Goal: Communication & Community: Participate in discussion

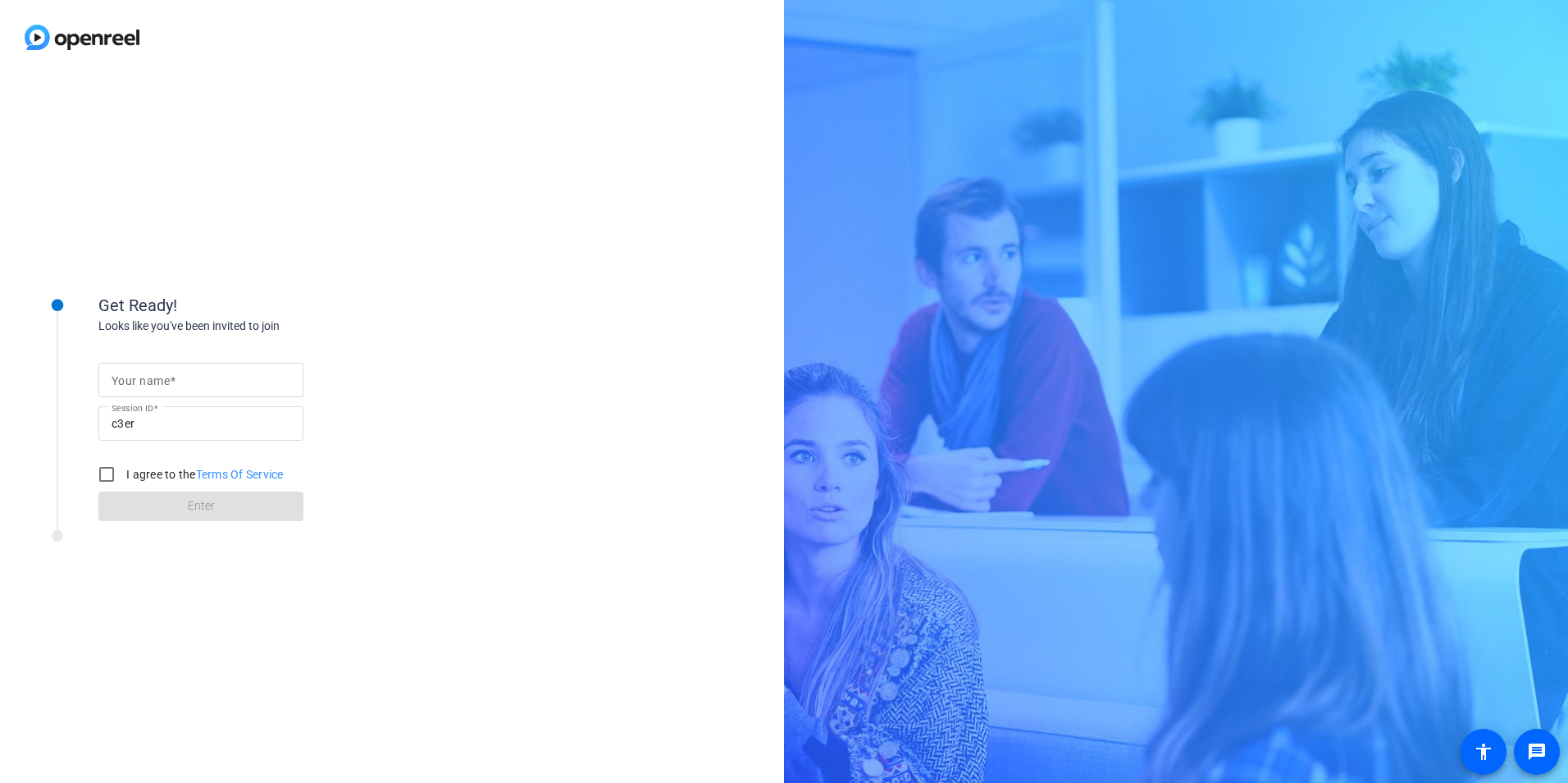
click at [200, 370] on input "Your name" at bounding box center [200, 380] width 179 height 20
type input "[PERSON_NAME]"
click at [136, 479] on label "I agree to the Terms Of Service" at bounding box center [203, 474] width 161 height 17
drag, startPoint x: 136, startPoint y: 479, endPoint x: 101, endPoint y: 475, distance: 35.2
click at [101, 475] on input "I agree to the Terms Of Service" at bounding box center [106, 474] width 33 height 33
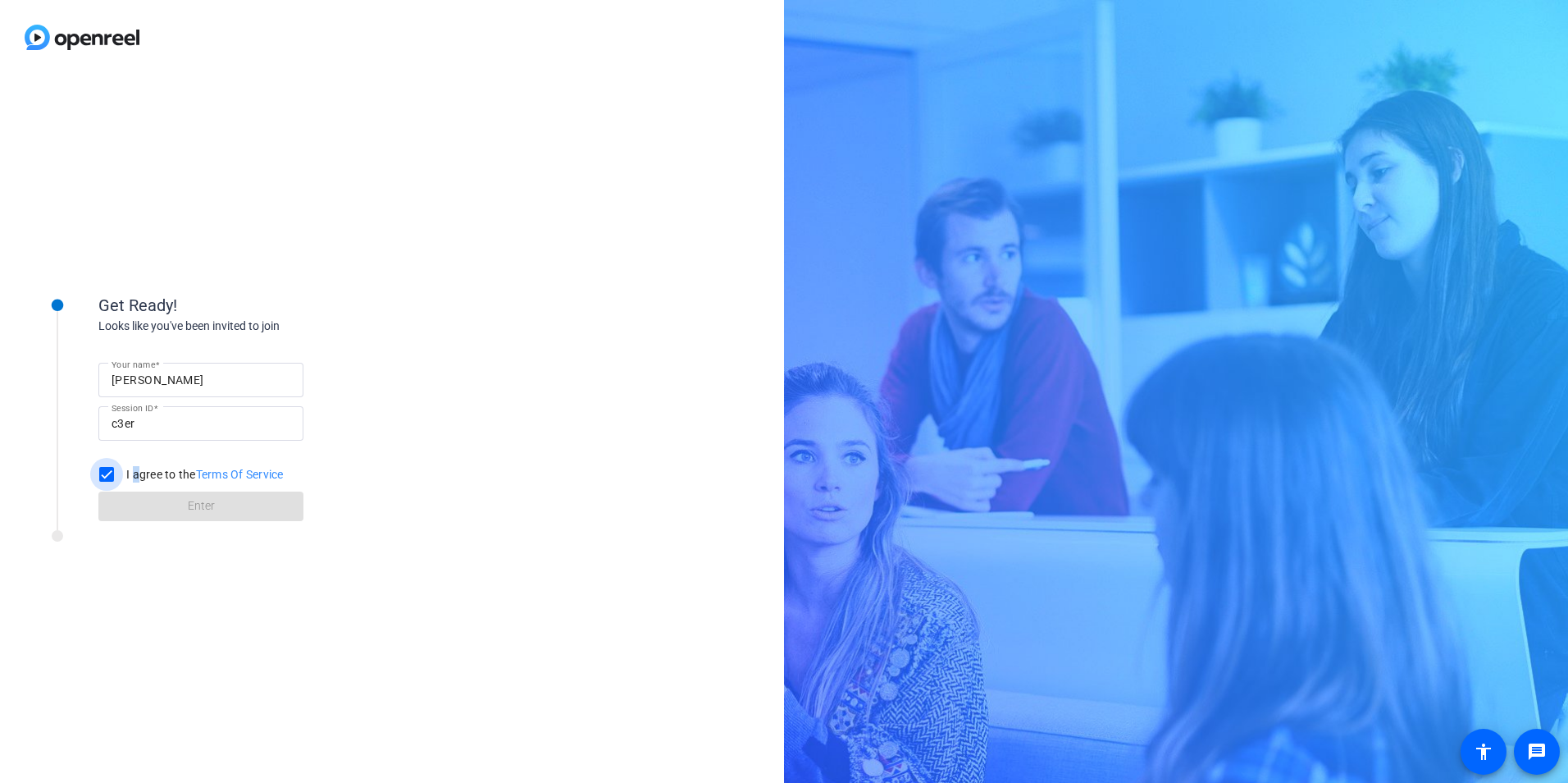
checkbox input "true"
click at [125, 500] on span at bounding box center [201, 506] width 205 height 39
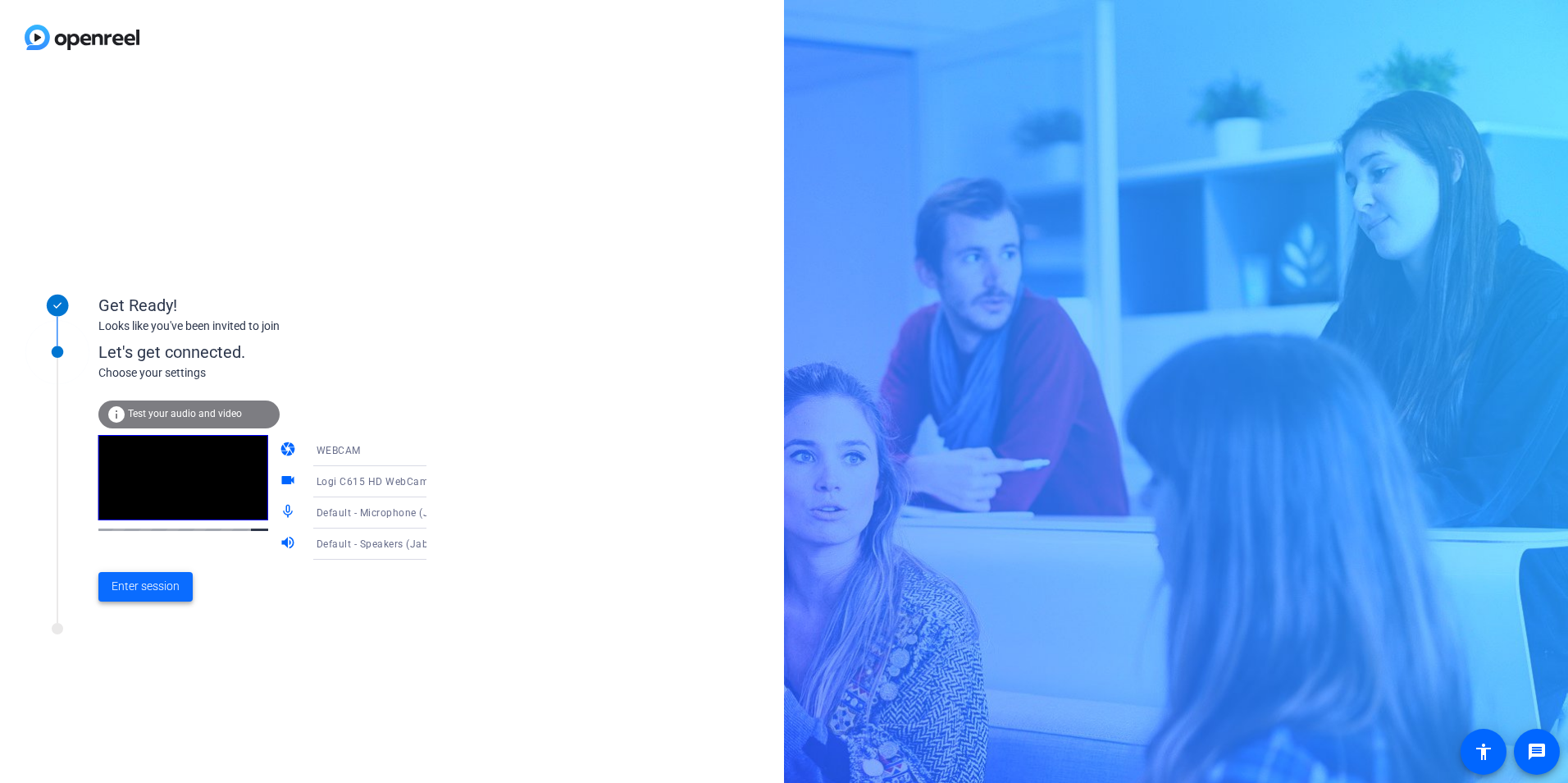
click at [174, 585] on span "Enter session" at bounding box center [146, 587] width 68 height 18
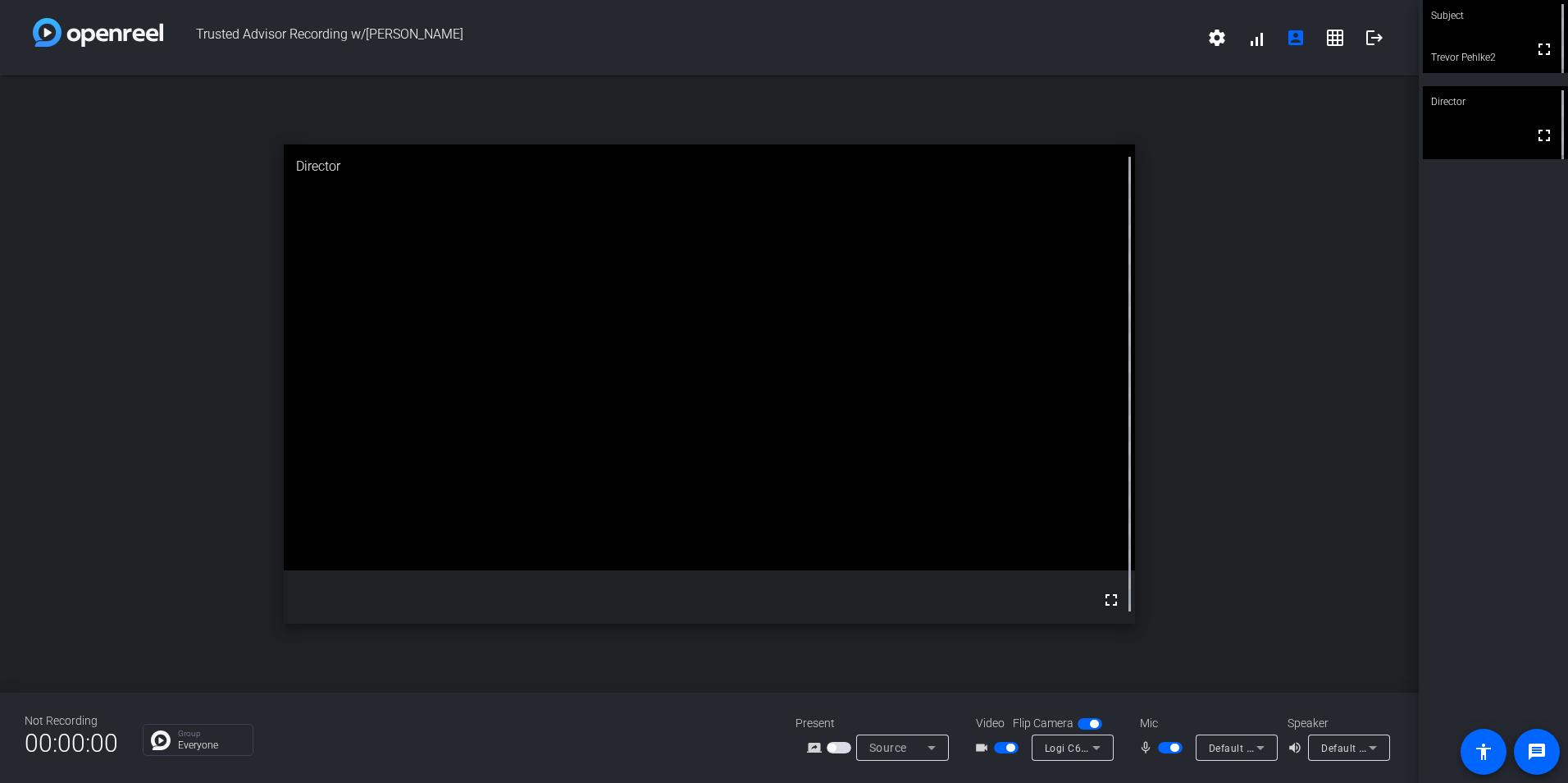
drag, startPoint x: 1468, startPoint y: 33, endPoint x: 1458, endPoint y: 483, distance: 450.1
click at [1457, 489] on div "Subject fullscreen Trevor Pehlke2 Director fullscreen" at bounding box center [1493, 391] width 149 height 783
click at [1536, 54] on mat-icon "fullscreen" at bounding box center [1545, 49] width 20 height 20
click at [1498, 110] on div "Director" at bounding box center [1495, 102] width 146 height 31
drag, startPoint x: 1478, startPoint y: 52, endPoint x: 1475, endPoint y: 356, distance: 304.0
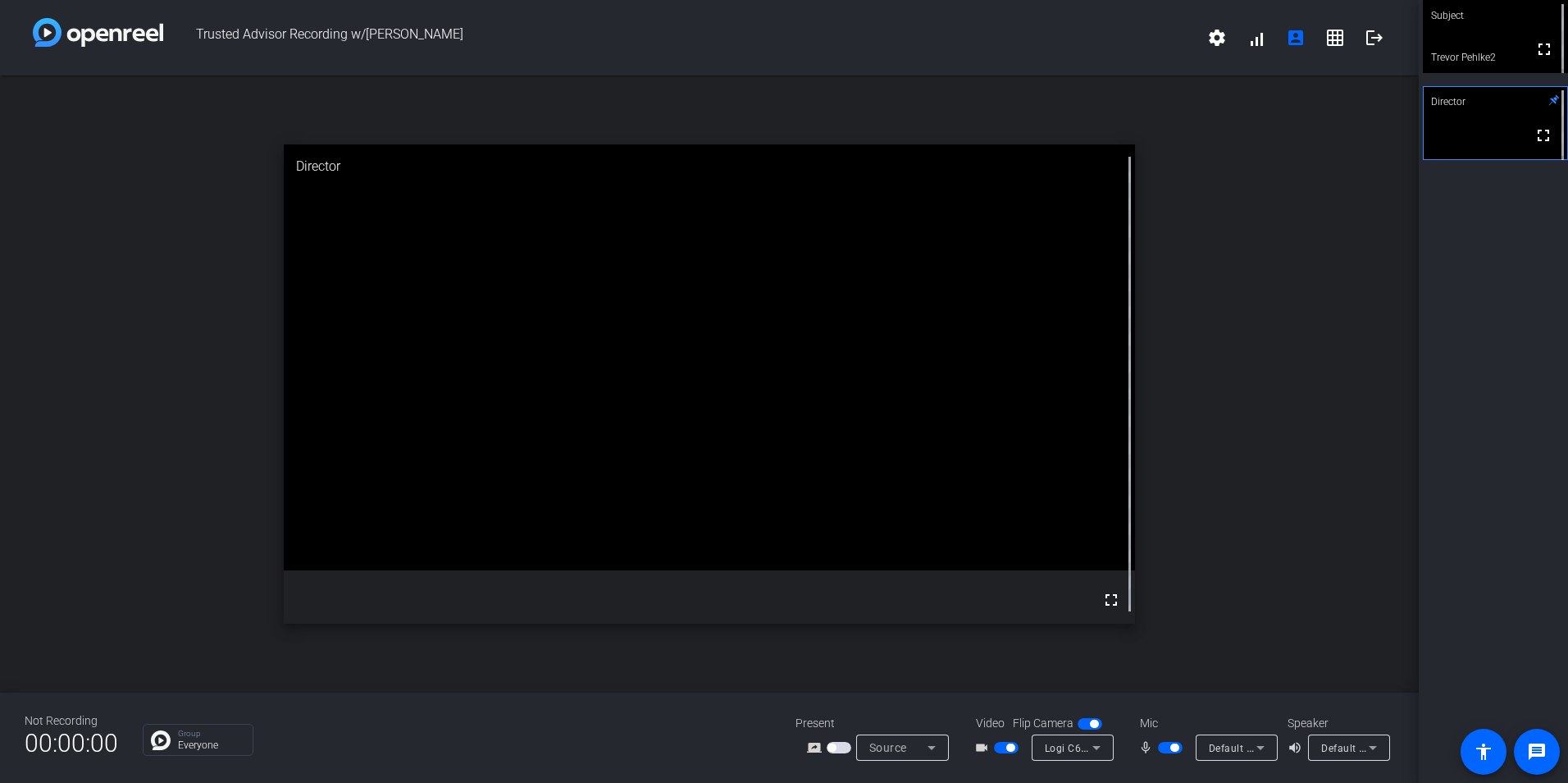
click at [1476, 357] on div "Subject fullscreen Trevor Pehlke2 Director fullscreen" at bounding box center [1493, 391] width 149 height 783
click at [1221, 38] on mat-icon "settings" at bounding box center [1217, 38] width 20 height 20
click at [1477, 395] on div at bounding box center [784, 391] width 1568 height 783
click at [1335, 34] on mat-icon "grid_on" at bounding box center [1335, 38] width 20 height 20
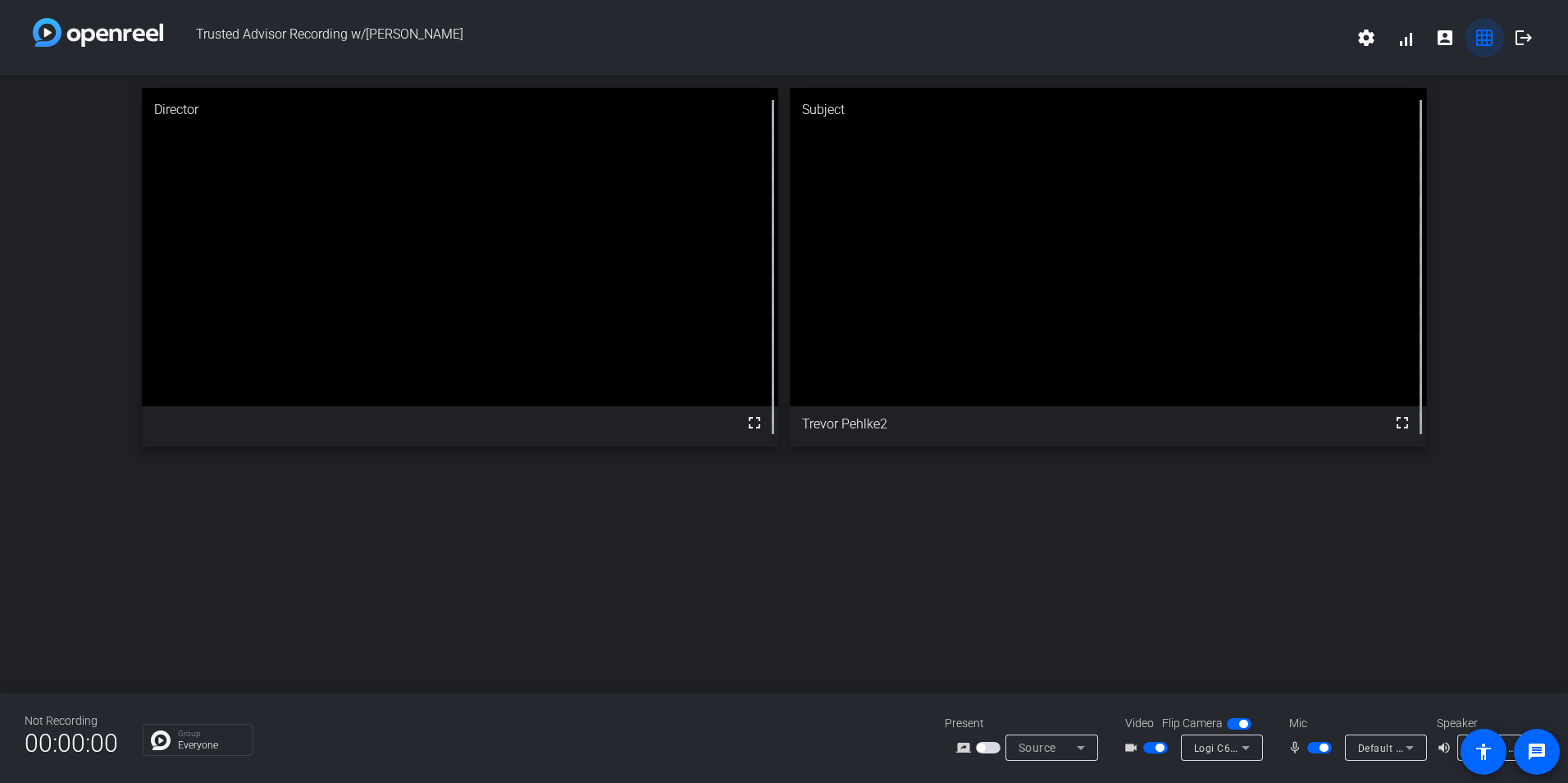
click at [1484, 41] on mat-icon "grid_on" at bounding box center [1484, 38] width 20 height 20
click at [1449, 39] on mat-icon "account_box" at bounding box center [1445, 38] width 20 height 20
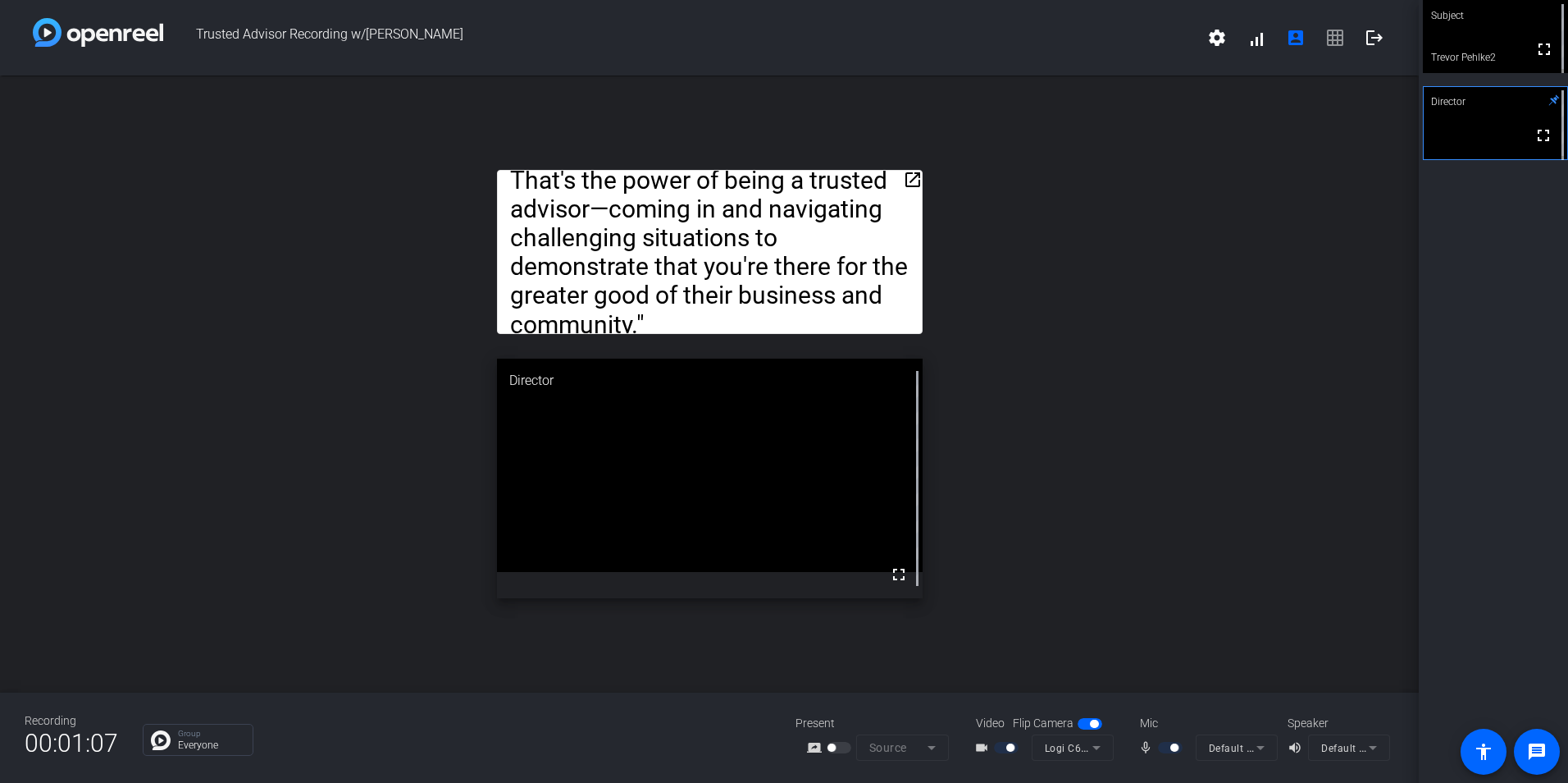
drag, startPoint x: 719, startPoint y: 212, endPoint x: 803, endPoint y: 79, distance: 157.3
click at [803, 79] on div "open_in_new Hi, I'm [PERSON_NAME], an Assurance Partner in [GEOGRAPHIC_DATA], […" at bounding box center [709, 383] width 1419 height 617
drag, startPoint x: 950, startPoint y: 66, endPoint x: 960, endPoint y: 89, distance: 25.1
drag, startPoint x: 960, startPoint y: 89, endPoint x: 835, endPoint y: 140, distance: 135.0
click at [830, 131] on div "open_in_new Hi, I'm [PERSON_NAME], an Assurance Partner in [GEOGRAPHIC_DATA], […" at bounding box center [709, 383] width 1419 height 617
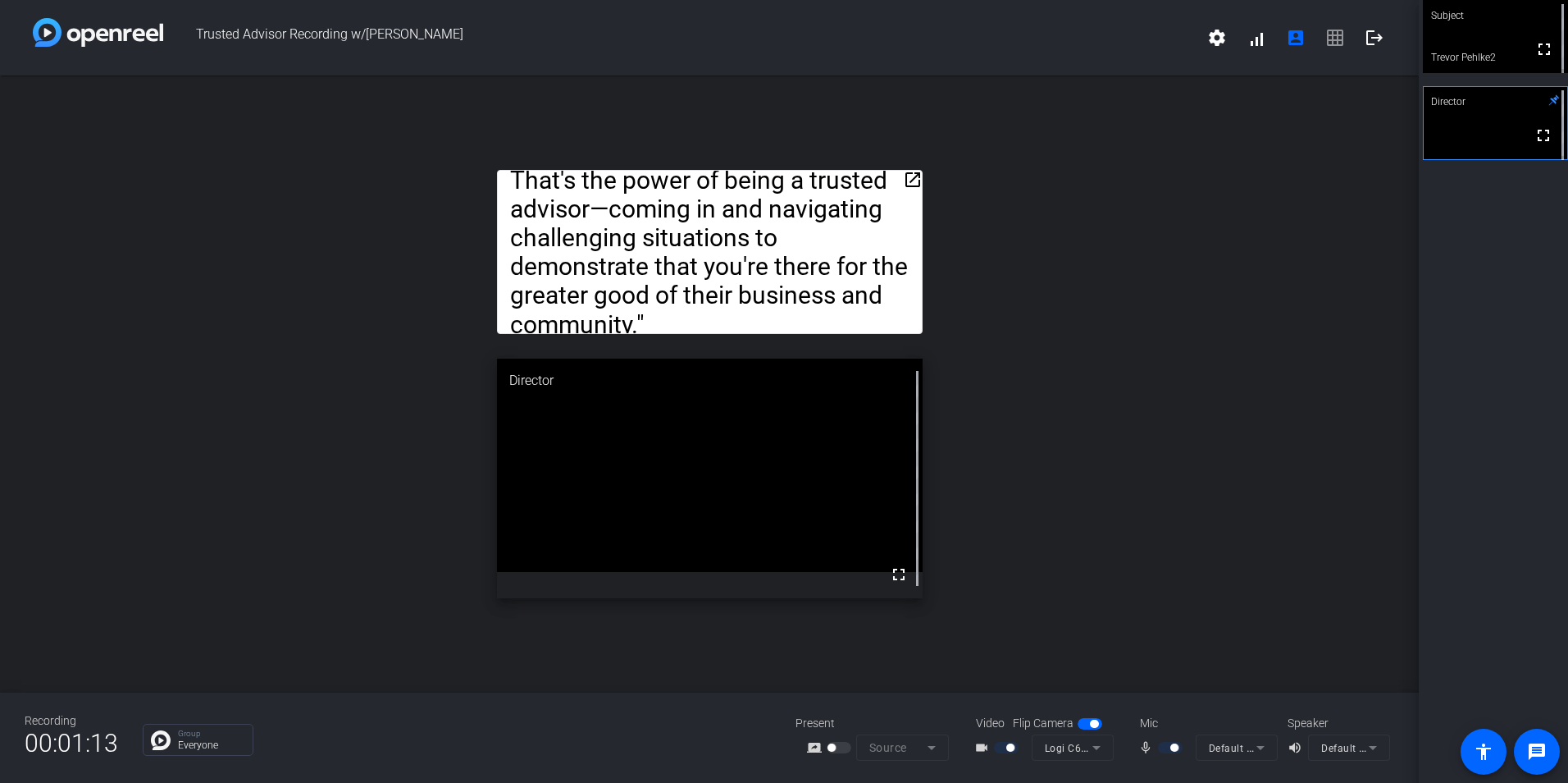
drag, startPoint x: 911, startPoint y: 182, endPoint x: 825, endPoint y: 201, distance: 88.1
click at [939, 100] on div "open_in_new Hi, I'm [PERSON_NAME], an Assurance Partner in [GEOGRAPHIC_DATA], […" at bounding box center [709, 383] width 1419 height 617
drag, startPoint x: 795, startPoint y: 214, endPoint x: 758, endPoint y: 198, distance: 40.3
drag, startPoint x: 913, startPoint y: 180, endPoint x: 1013, endPoint y: 222, distance: 108.5
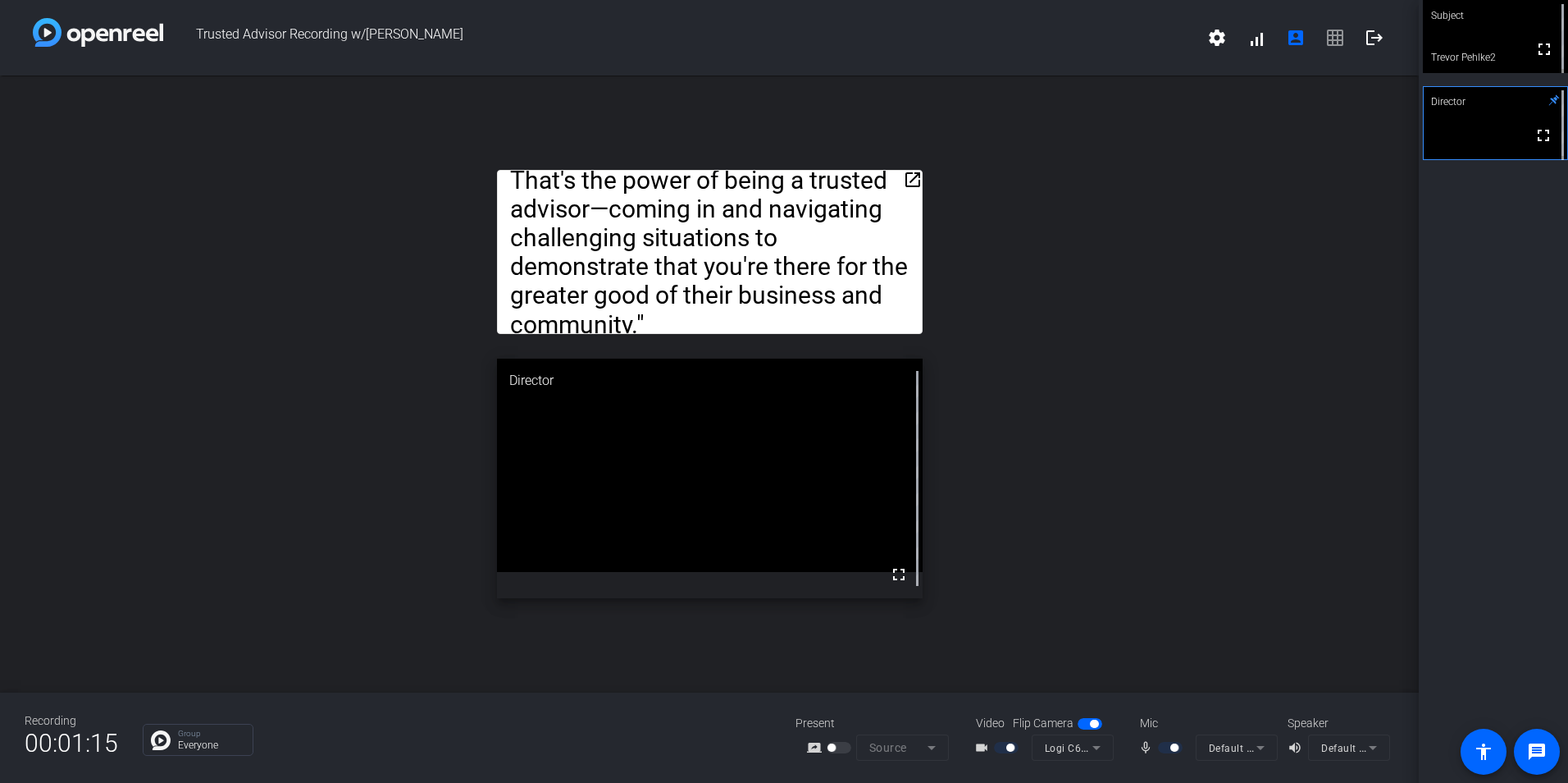
click at [1028, 200] on div "open_in_new Hi, I'm [PERSON_NAME], an Assurance Partner in [GEOGRAPHIC_DATA], […" at bounding box center [709, 383] width 1419 height 617
drag, startPoint x: 911, startPoint y: 179, endPoint x: 987, endPoint y: 74, distance: 129.6
click at [987, 74] on div "Trusted Advisor Recording w/[PERSON_NAME] settings signal_cellular_alt account_…" at bounding box center [709, 391] width 1419 height 783
drag, startPoint x: 725, startPoint y: 267, endPoint x: 840, endPoint y: 140, distance: 171.3
click at [840, 140] on div "open_in_new Hi, I'm [PERSON_NAME], an Assurance Partner in [GEOGRAPHIC_DATA], […" at bounding box center [709, 383] width 1419 height 617
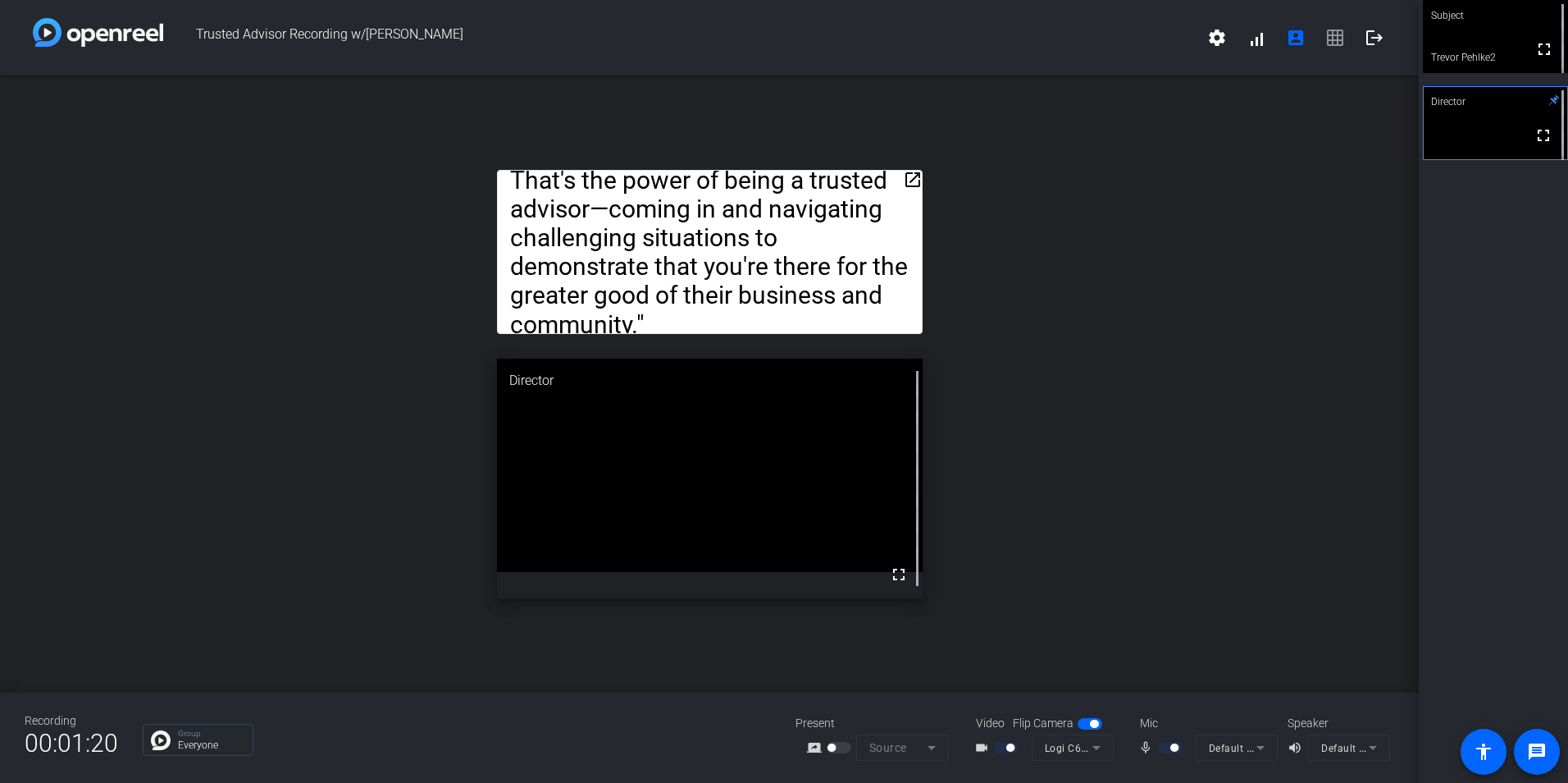
drag, startPoint x: 840, startPoint y: 140, endPoint x: 556, endPoint y: 228, distance: 297.3
drag, startPoint x: 303, startPoint y: 298, endPoint x: 548, endPoint y: 409, distance: 269.0
click at [304, 298] on div "open_in_new Hi, I'm [PERSON_NAME], an Assurance Partner in [GEOGRAPHIC_DATA], […" at bounding box center [709, 383] width 1419 height 617
drag, startPoint x: 563, startPoint y: 431, endPoint x: 224, endPoint y: 369, distance: 344.6
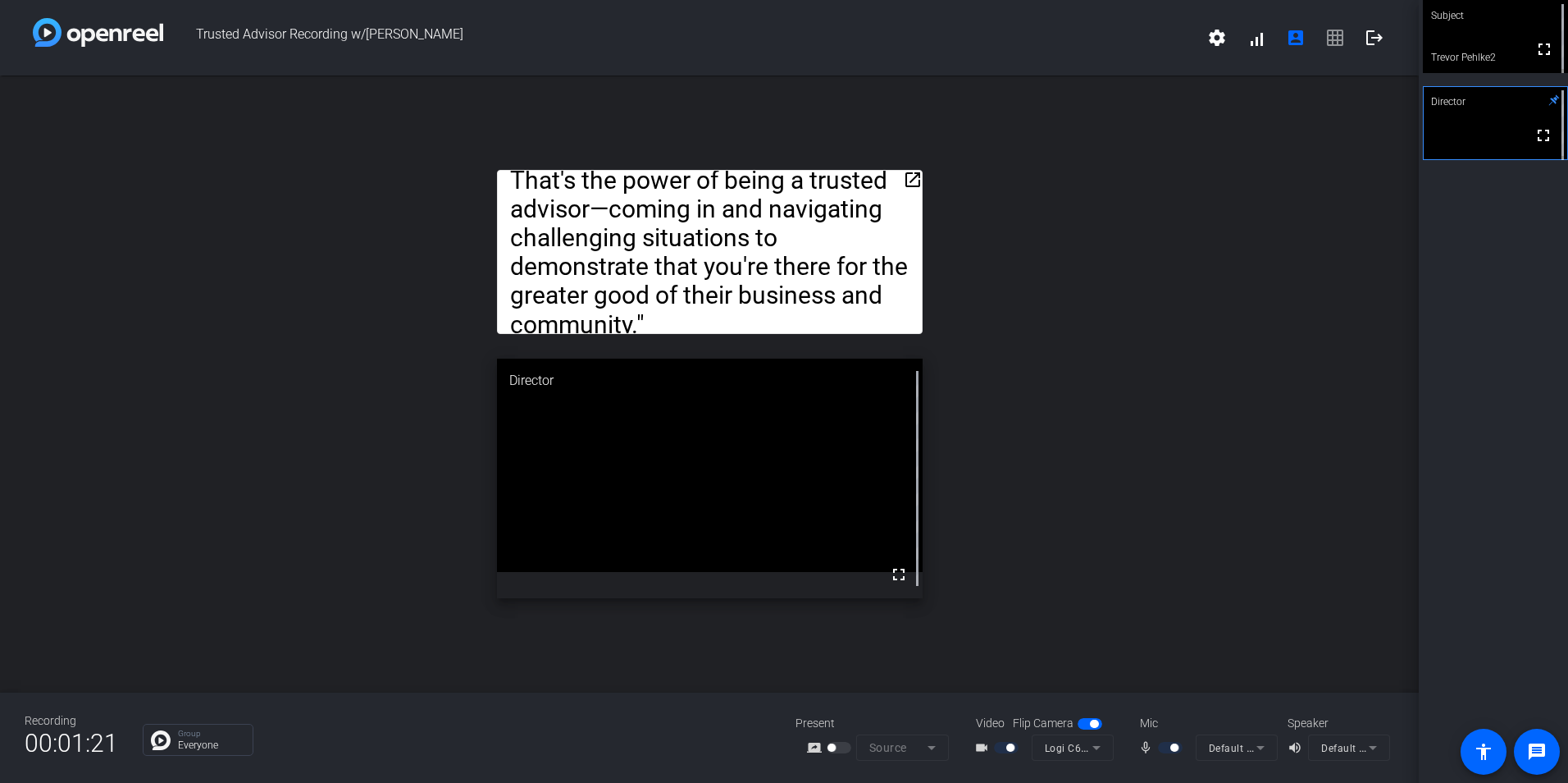
click at [224, 369] on div "open_in_new Hi, I'm [PERSON_NAME], an Assurance Partner in [GEOGRAPHIC_DATA], […" at bounding box center [709, 383] width 1419 height 617
click at [210, 375] on div "open_in_new Hi, I'm [PERSON_NAME], an Assurance Partner in [GEOGRAPHIC_DATA], […" at bounding box center [709, 383] width 1419 height 617
drag, startPoint x: 922, startPoint y: 179, endPoint x: 1037, endPoint y: 13, distance: 201.9
click at [1037, 13] on div "Trusted Advisor Recording w/[PERSON_NAME] settings signal_cellular_alt account_…" at bounding box center [709, 391] width 1419 height 783
click at [870, 135] on div "open_in_new Hi, I'm [PERSON_NAME], an Assurance Partner in [GEOGRAPHIC_DATA], […" at bounding box center [709, 383] width 1419 height 617
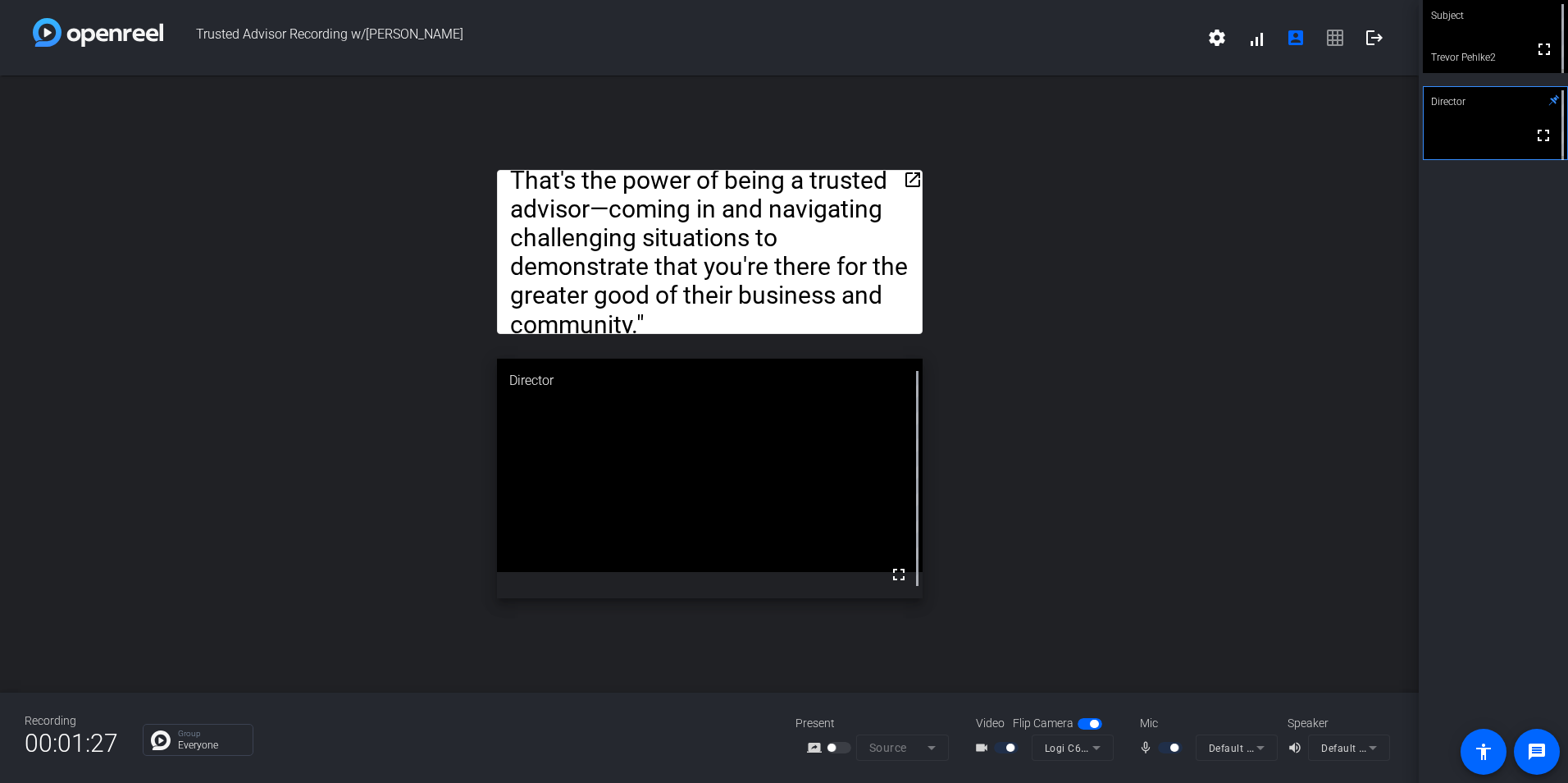
click at [942, 146] on div "open_in_new Hi, I'm [PERSON_NAME], an Assurance Partner in [GEOGRAPHIC_DATA], […" at bounding box center [709, 383] width 1419 height 617
click at [915, 176] on mat-icon "open_in_new" at bounding box center [912, 180] width 20 height 20
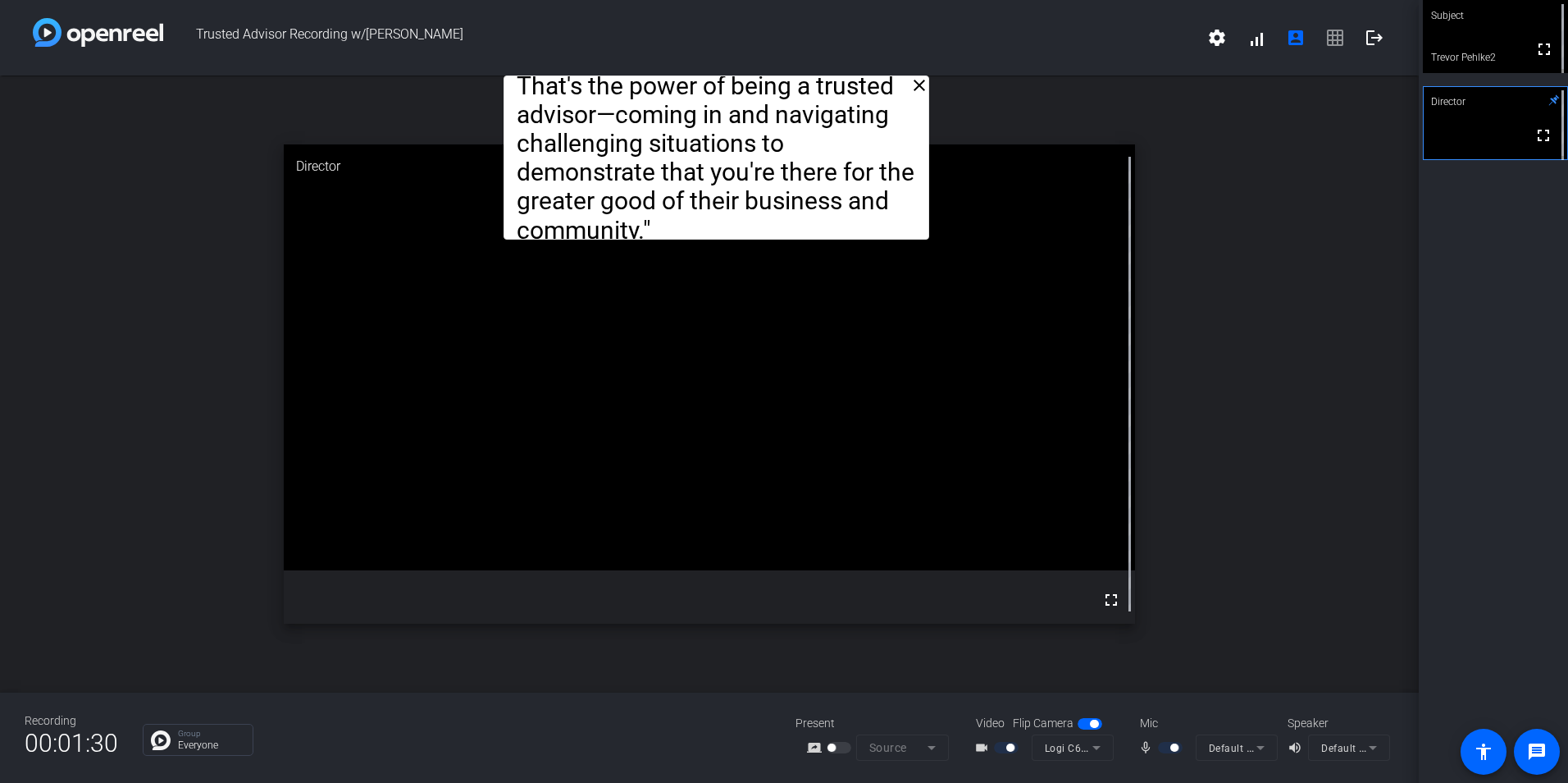
drag, startPoint x: 871, startPoint y: 102, endPoint x: 881, endPoint y: 49, distance: 53.9
click at [879, 49] on div "Trusted Advisor Recording w/[PERSON_NAME] settings signal_cellular_alt account_…" at bounding box center [709, 391] width 1419 height 783
click at [1074, 159] on div "Director" at bounding box center [708, 166] width 851 height 44
drag, startPoint x: 1246, startPoint y: 372, endPoint x: 973, endPoint y: 222, distance: 311.5
click at [1243, 372] on div "close Hi, I'm [PERSON_NAME], an Assurance Partner in Chilliwack, [GEOGRAPHIC_DA…" at bounding box center [709, 383] width 1419 height 617
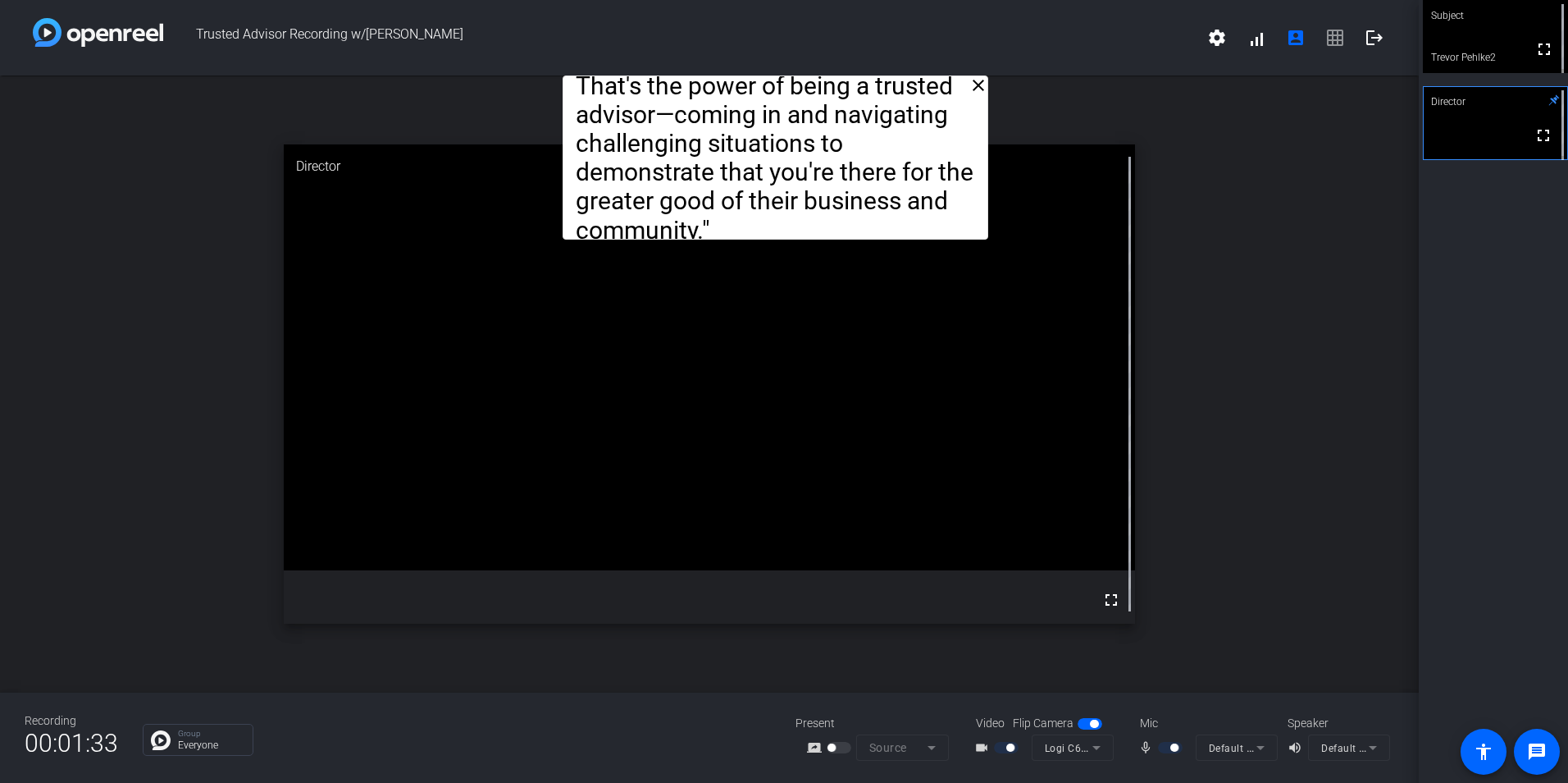
drag, startPoint x: 885, startPoint y: 90, endPoint x: 937, endPoint y: 71, distance: 55.4
click at [937, 71] on div "Trusted Advisor Recording w/[PERSON_NAME] settings signal_cellular_alt account_…" at bounding box center [709, 391] width 1419 height 783
drag, startPoint x: 459, startPoint y: 74, endPoint x: 486, endPoint y: 39, distance: 44.2
click at [486, 39] on div "Trusted Advisor Recording w/[PERSON_NAME] settings signal_cellular_alt account_…" at bounding box center [709, 37] width 1419 height 75
click at [1208, 32] on button "settings" at bounding box center [1217, 37] width 39 height 39
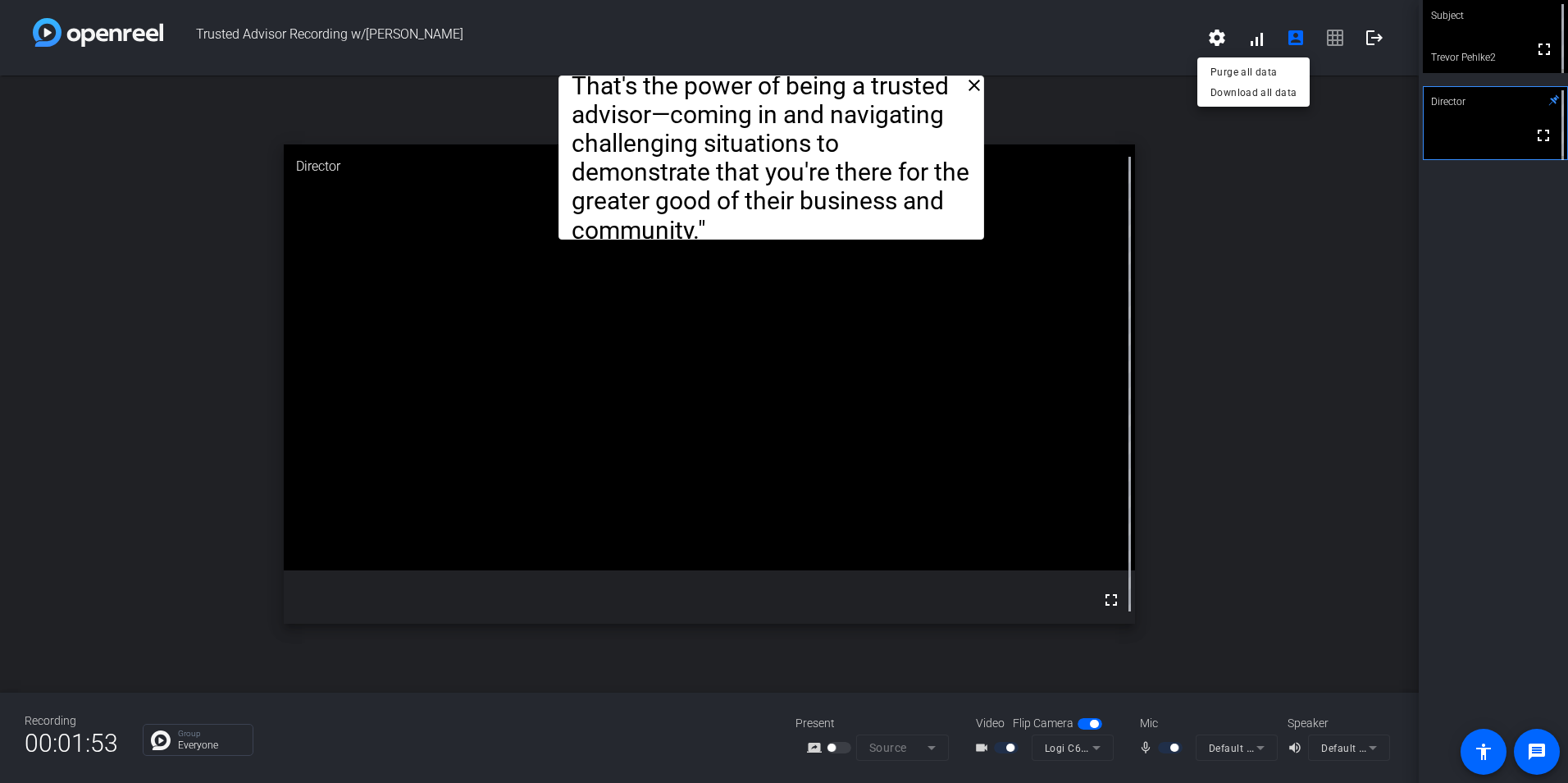
click at [1165, 153] on div at bounding box center [784, 391] width 1568 height 783
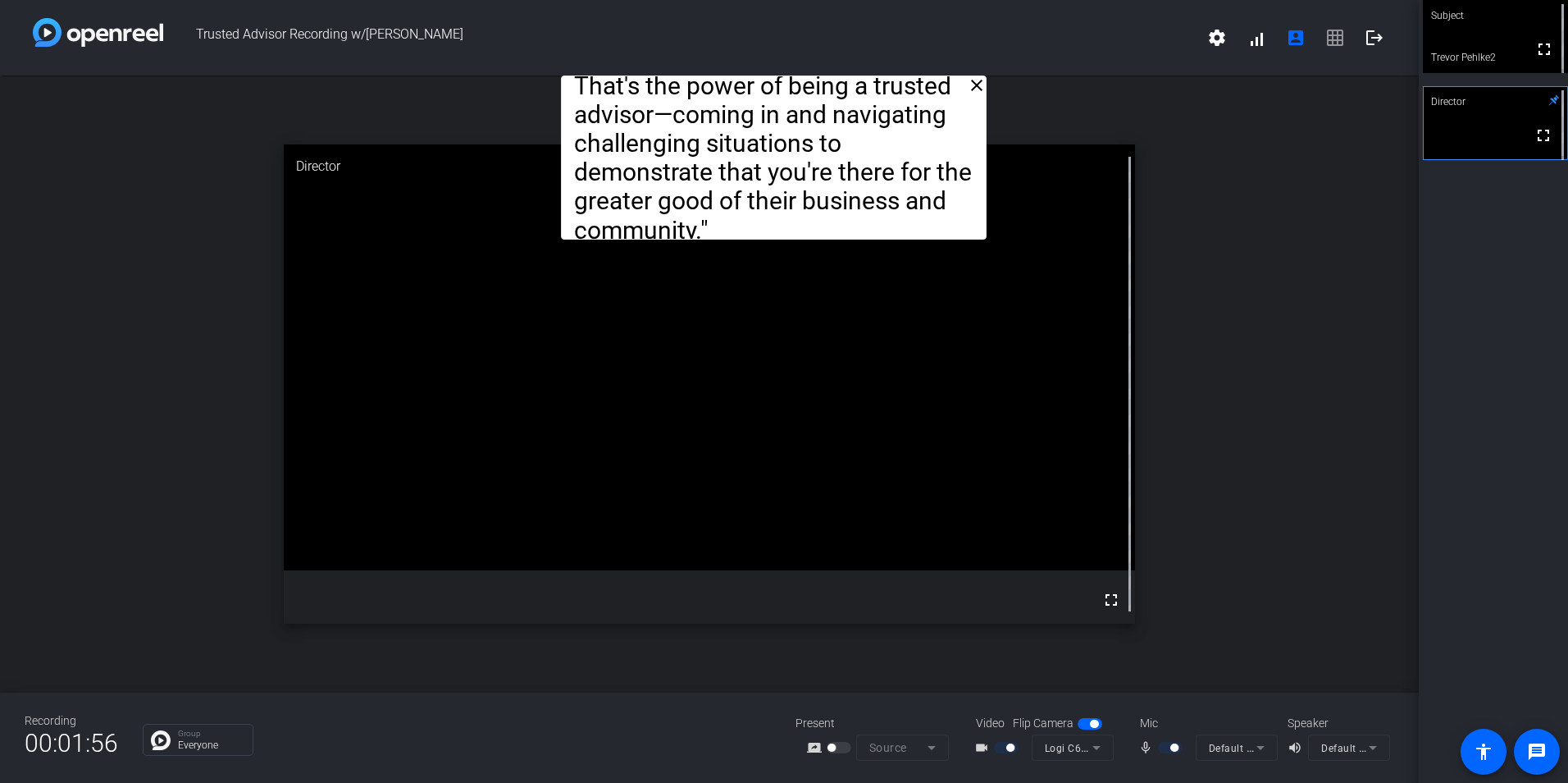
drag, startPoint x: 727, startPoint y: 79, endPoint x: 728, endPoint y: 43, distance: 36.0
click at [728, 42] on div "Trusted Advisor Recording w/[PERSON_NAME] settings signal_cellular_alt account_…" at bounding box center [709, 391] width 1419 height 783
drag, startPoint x: 1386, startPoint y: 2, endPoint x: 1239, endPoint y: 178, distance: 229.3
click at [1315, 228] on div "close Hi, I'm [PERSON_NAME], an Assurance Partner in Chilliwack, [GEOGRAPHIC_DA…" at bounding box center [709, 383] width 1419 height 617
drag, startPoint x: 775, startPoint y: 78, endPoint x: 774, endPoint y: 52, distance: 26.0
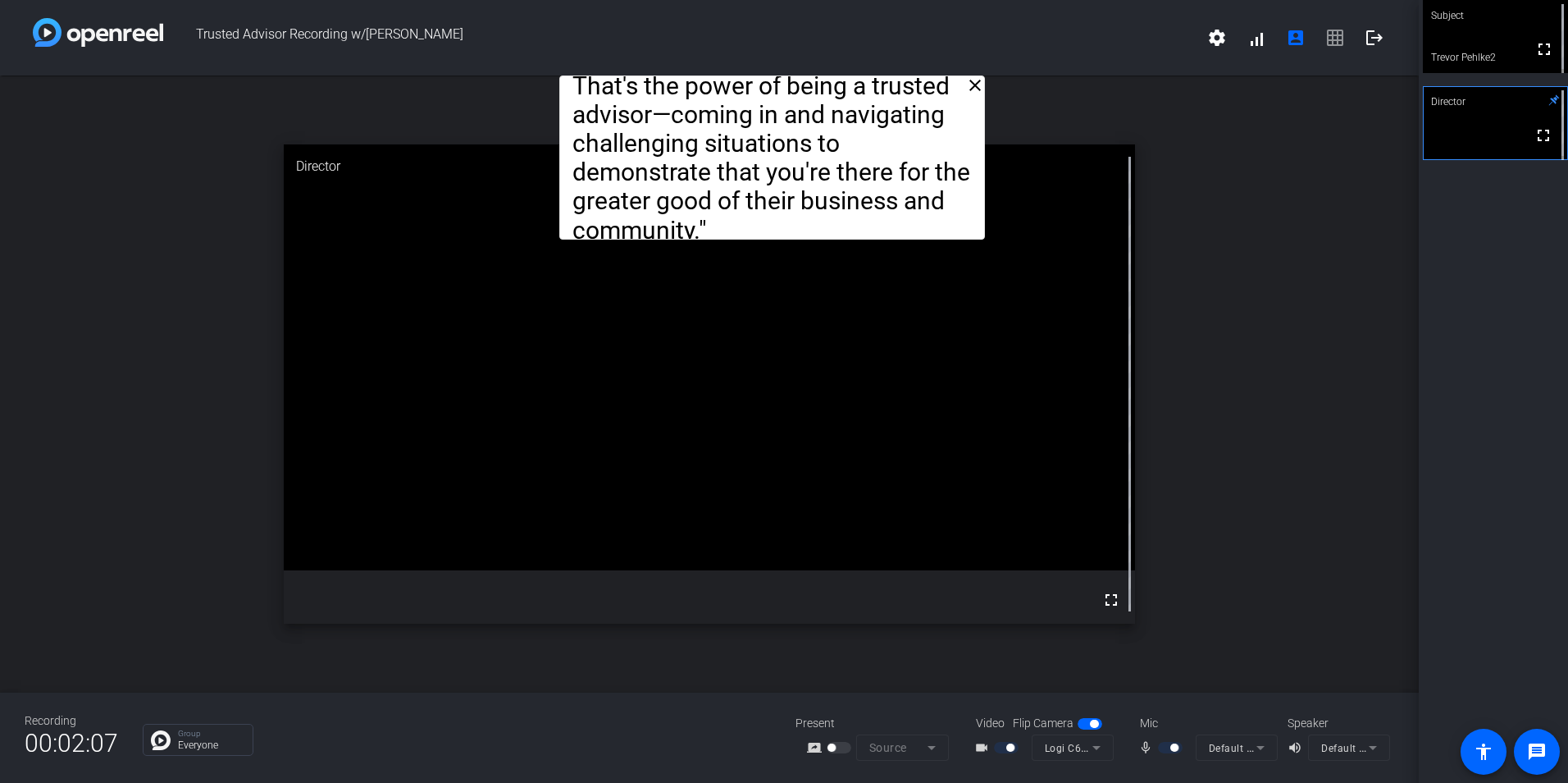
click at [774, 52] on div "Trusted Advisor Recording w/[PERSON_NAME] settings signal_cellular_alt account_…" at bounding box center [709, 391] width 1419 height 783
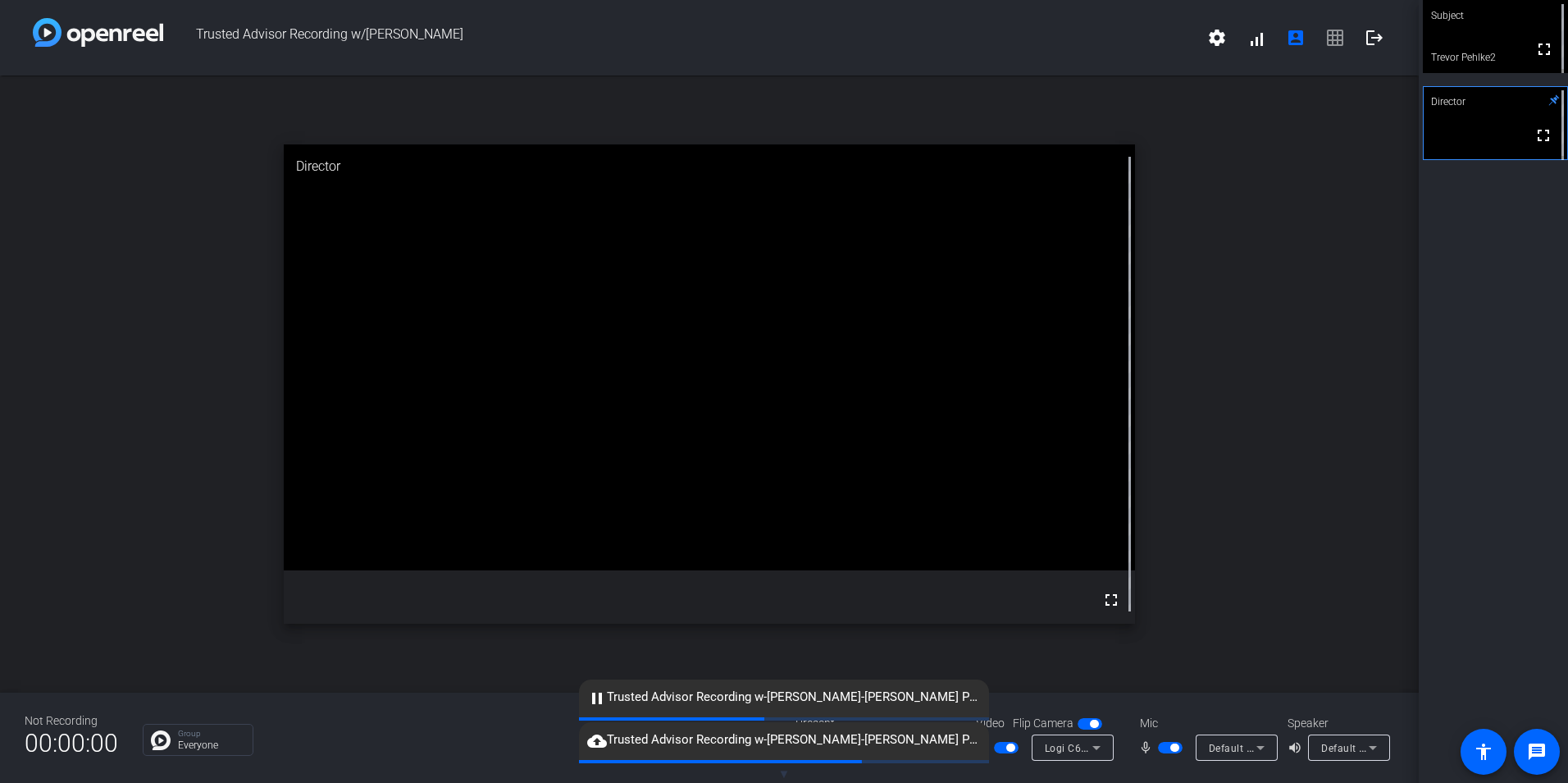
click at [1218, 521] on div "close By the end of the day, they agreed to pay the bills and keep our firm on.…" at bounding box center [709, 383] width 1419 height 617
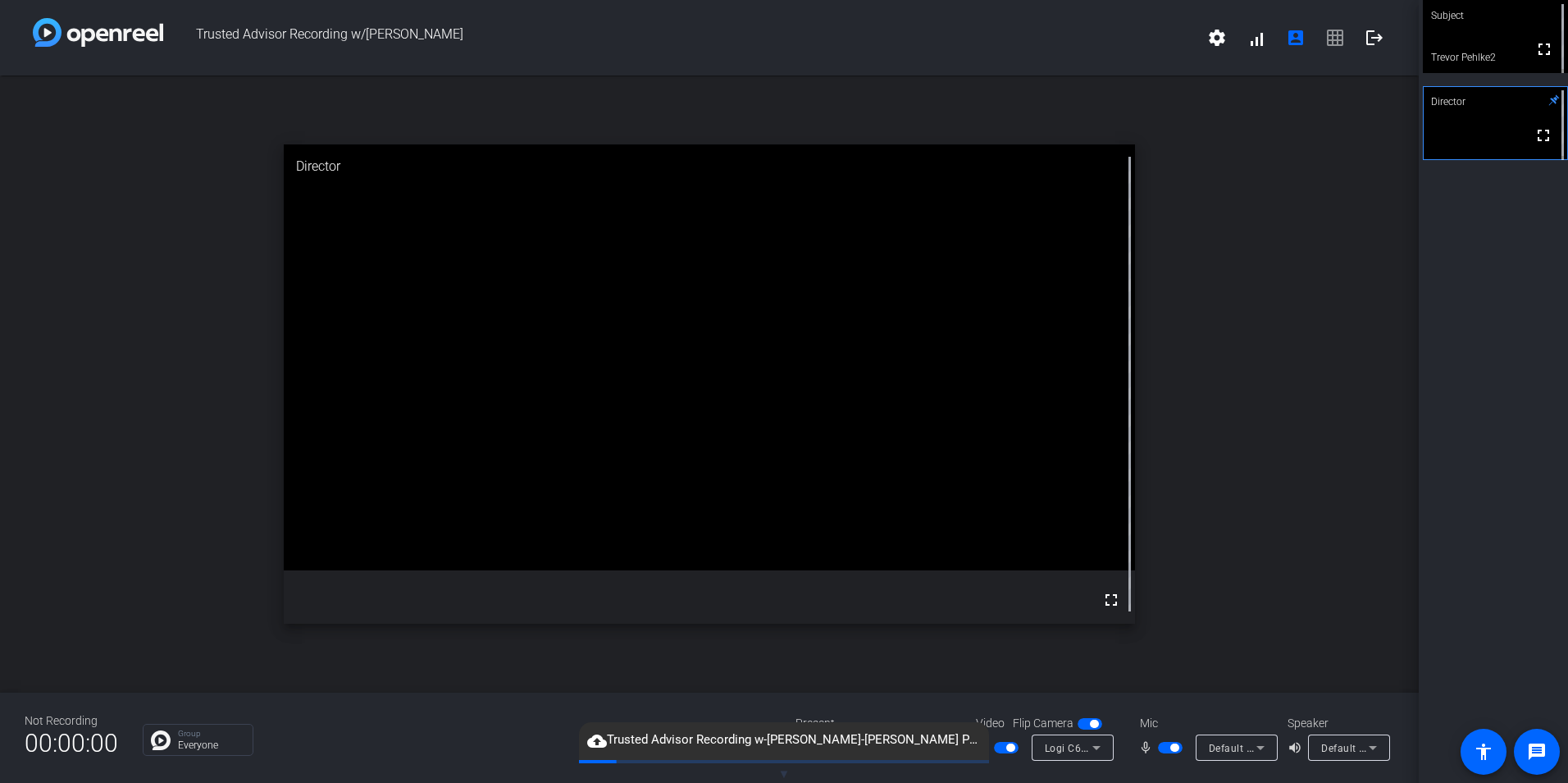
click at [1013, 746] on span "button" at bounding box center [1010, 747] width 8 height 8
click at [1174, 749] on span "button" at bounding box center [1174, 747] width 8 height 8
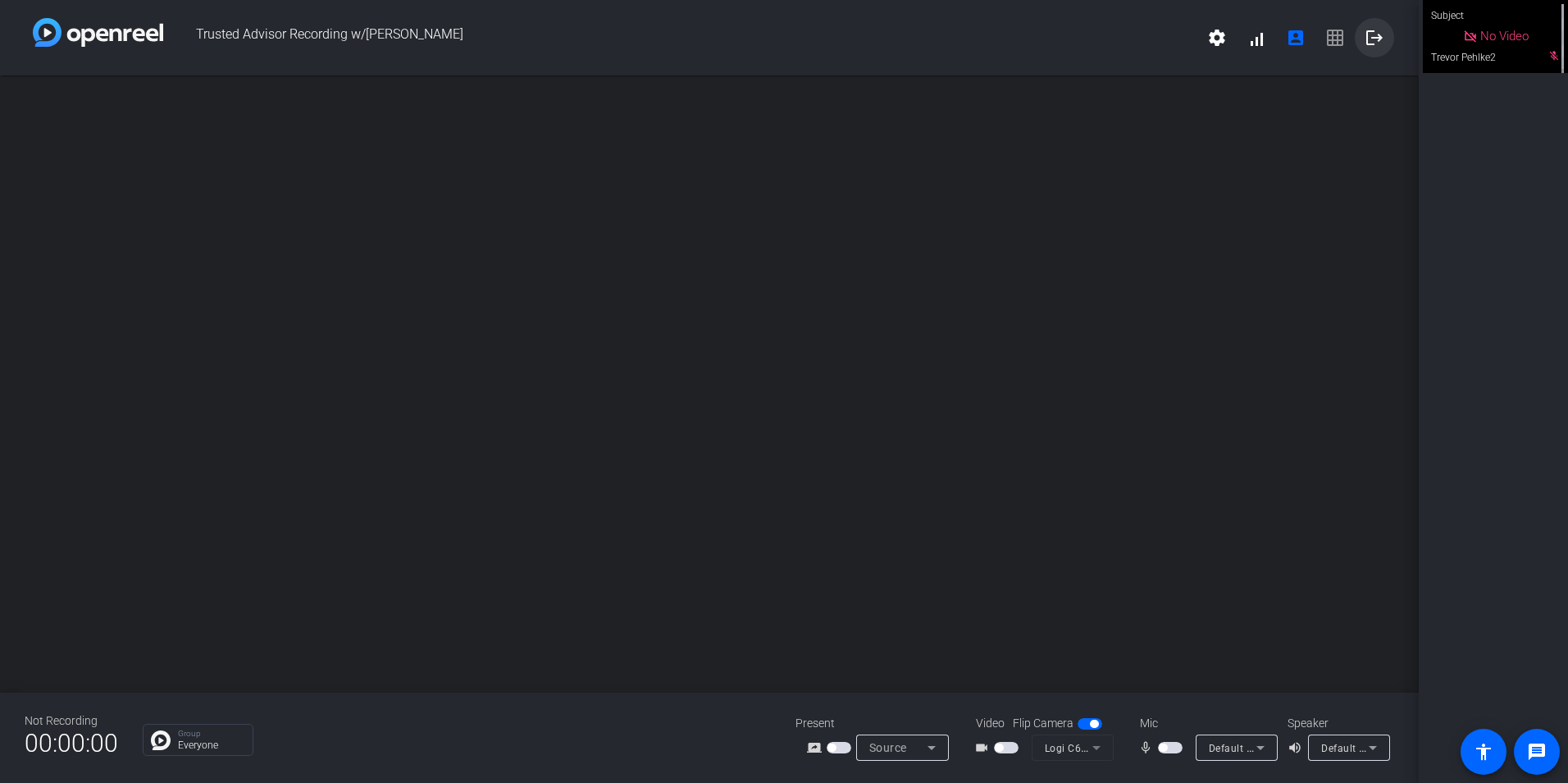
click at [1383, 38] on mat-icon "logout" at bounding box center [1375, 38] width 20 height 20
